Goal: Task Accomplishment & Management: Use online tool/utility

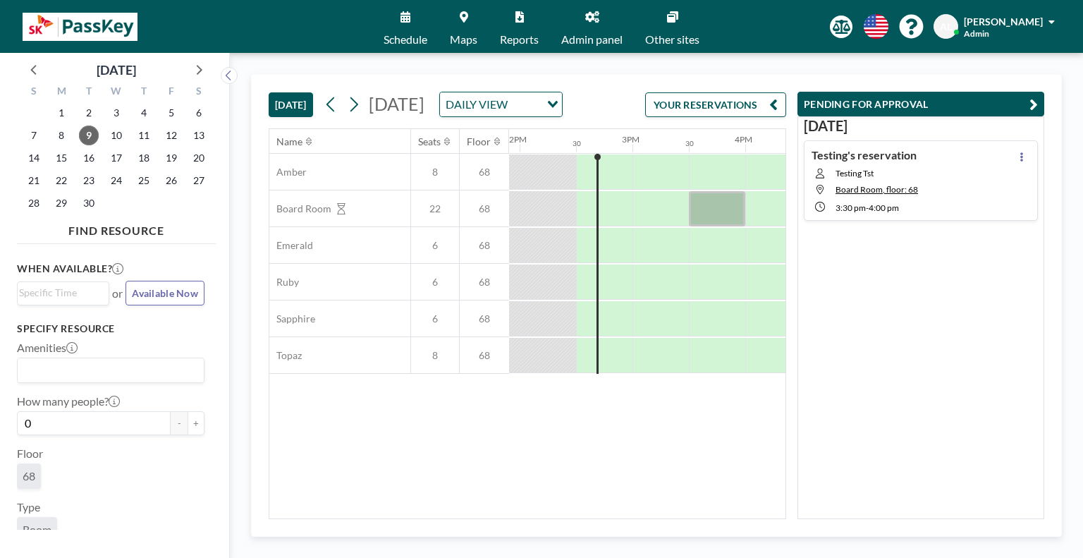
scroll to position [0, 1579]
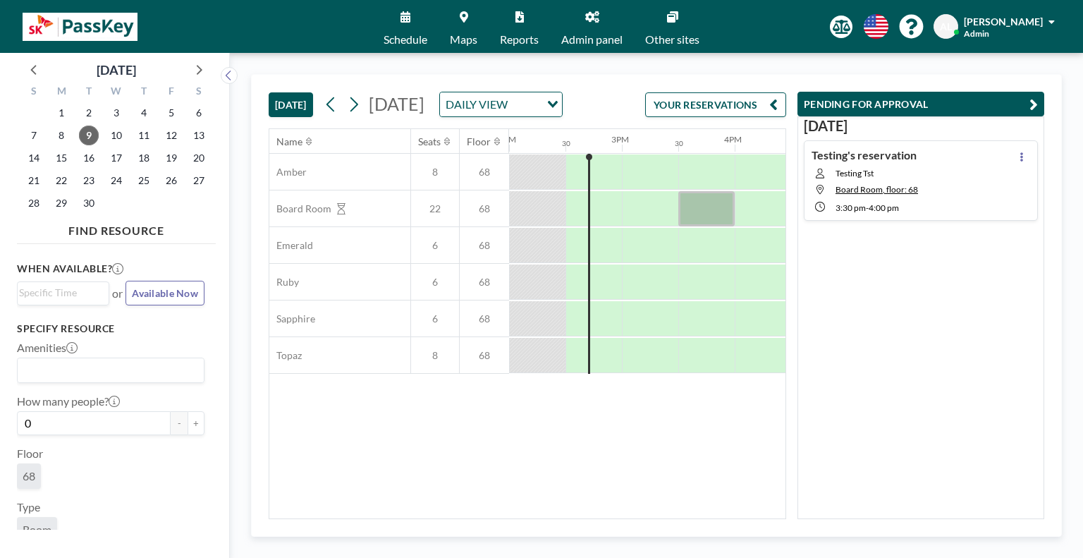
click at [411, 30] on link "Schedule" at bounding box center [405, 26] width 66 height 53
click at [400, 24] on link "Schedule" at bounding box center [405, 26] width 66 height 53
click at [467, 32] on link "Maps" at bounding box center [464, 26] width 50 height 53
click at [708, 226] on div at bounding box center [706, 208] width 56 height 35
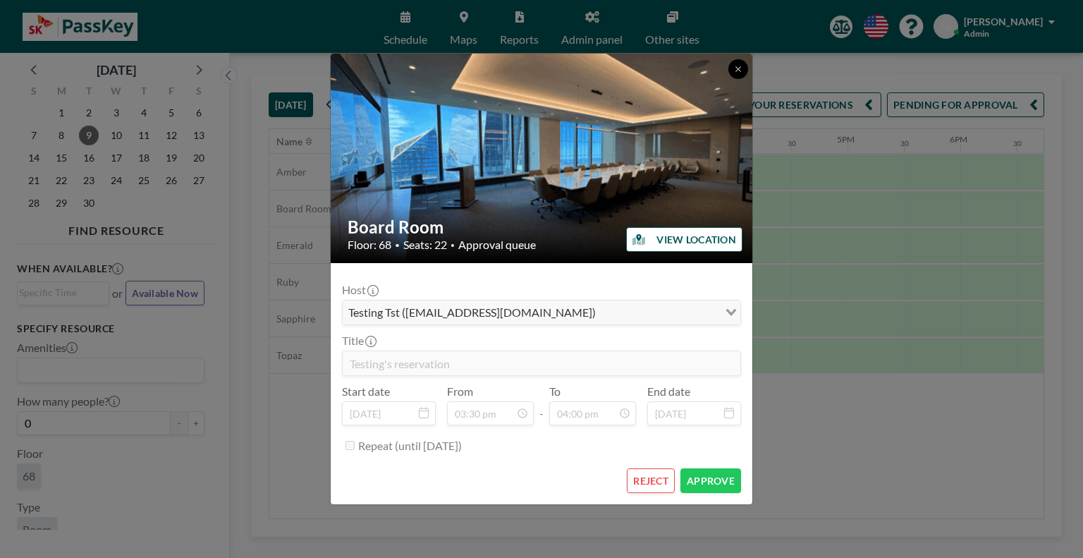
click at [736, 71] on icon at bounding box center [737, 68] width 5 height 5
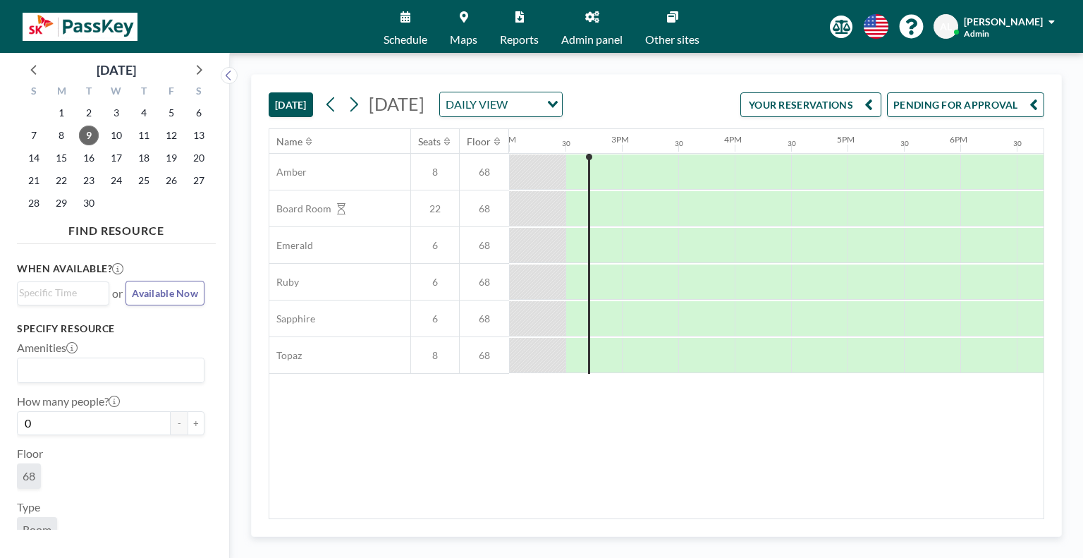
click at [913, 97] on button "PENDING FOR APPROVAL" at bounding box center [965, 104] width 157 height 25
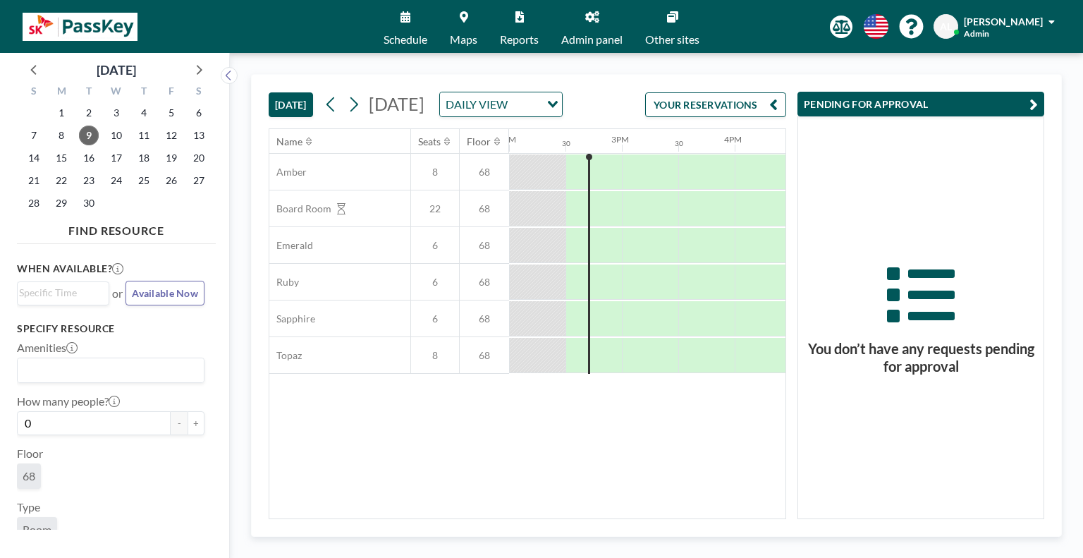
click at [955, 365] on h3 "You don’t have any requests pending for approval" at bounding box center [920, 357] width 245 height 35
click at [739, 117] on button "YOUR RESERVATIONS" at bounding box center [715, 104] width 141 height 25
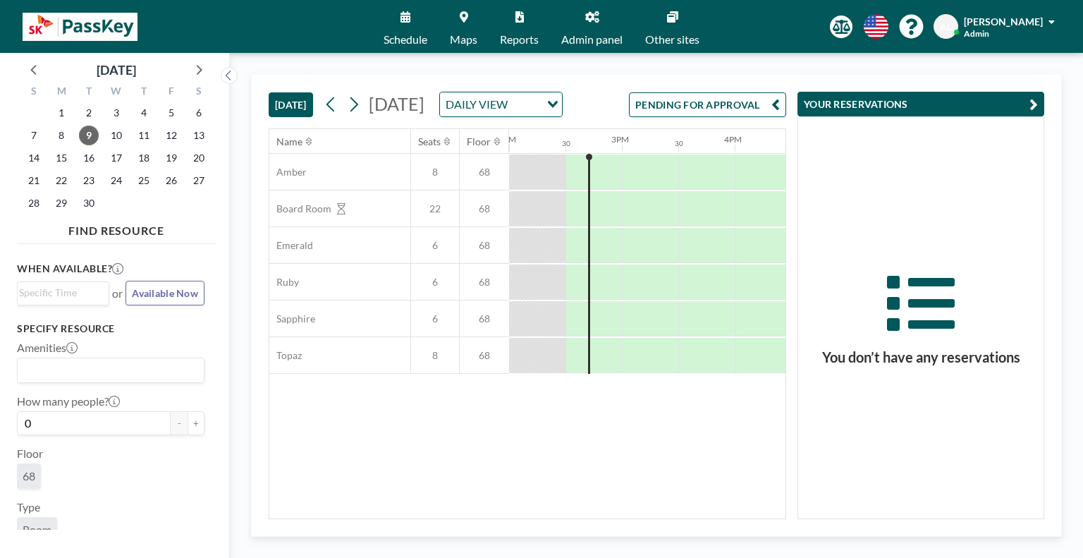
click at [540, 114] on div "DAILY VIEW" at bounding box center [490, 102] width 100 height 21
click at [544, 114] on input "Search for option" at bounding box center [492, 104] width 103 height 18
click at [563, 177] on li "WEEKLY VIEW" at bounding box center [563, 170] width 121 height 20
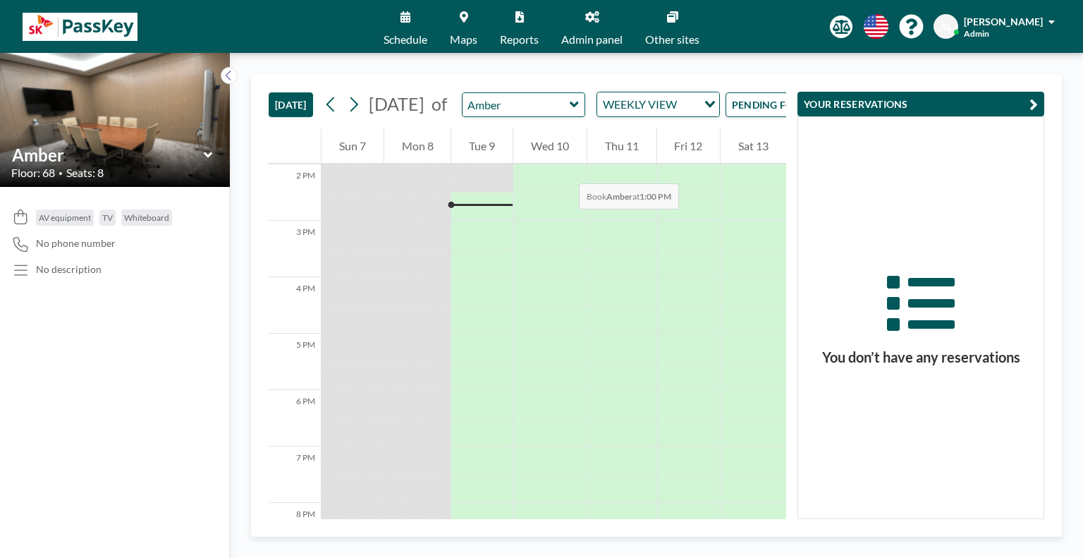
scroll to position [790, 0]
click at [474, 205] on div at bounding box center [481, 204] width 61 height 2
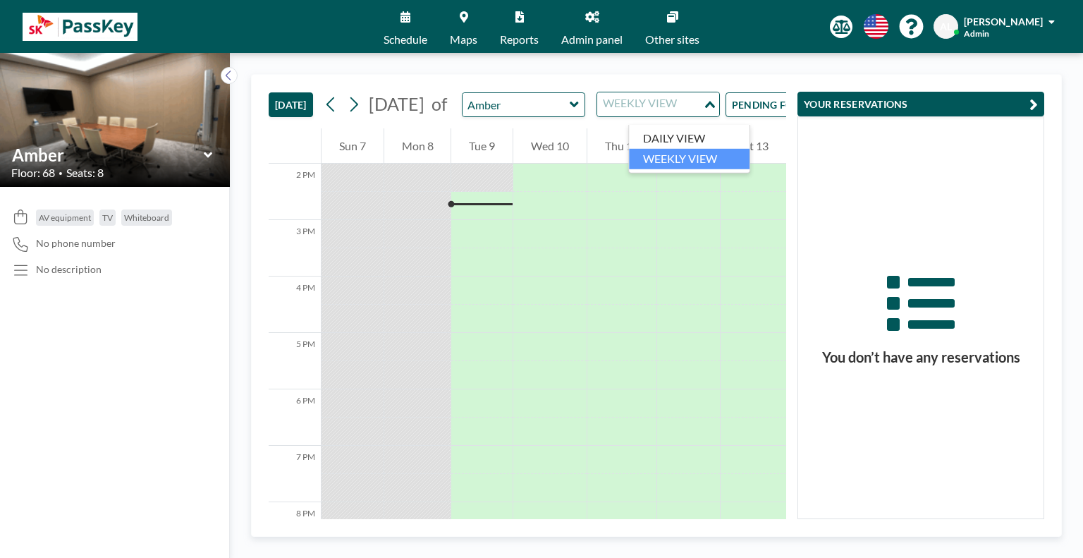
click at [715, 108] on icon "Search for option" at bounding box center [710, 104] width 10 height 7
click at [709, 132] on li "DAILY VIEW" at bounding box center [689, 138] width 121 height 20
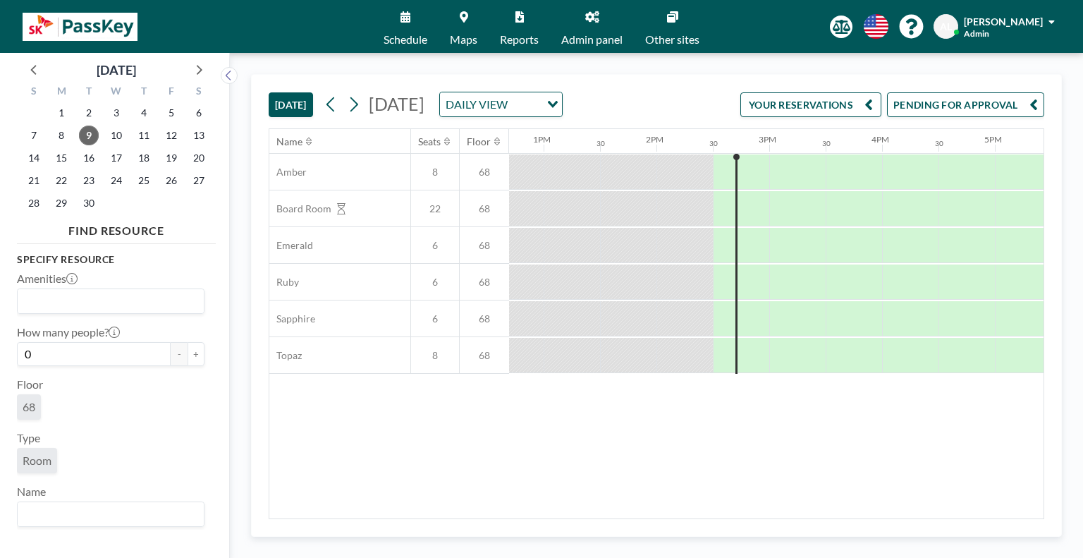
scroll to position [0, 0]
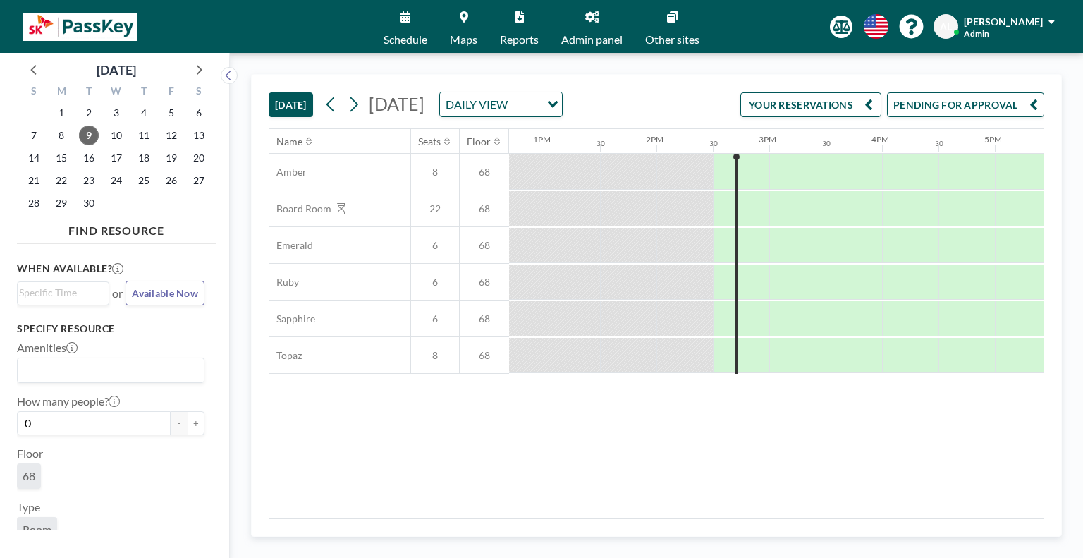
click at [458, 25] on link "Maps" at bounding box center [464, 26] width 50 height 53
